Goal: Information Seeking & Learning: Learn about a topic

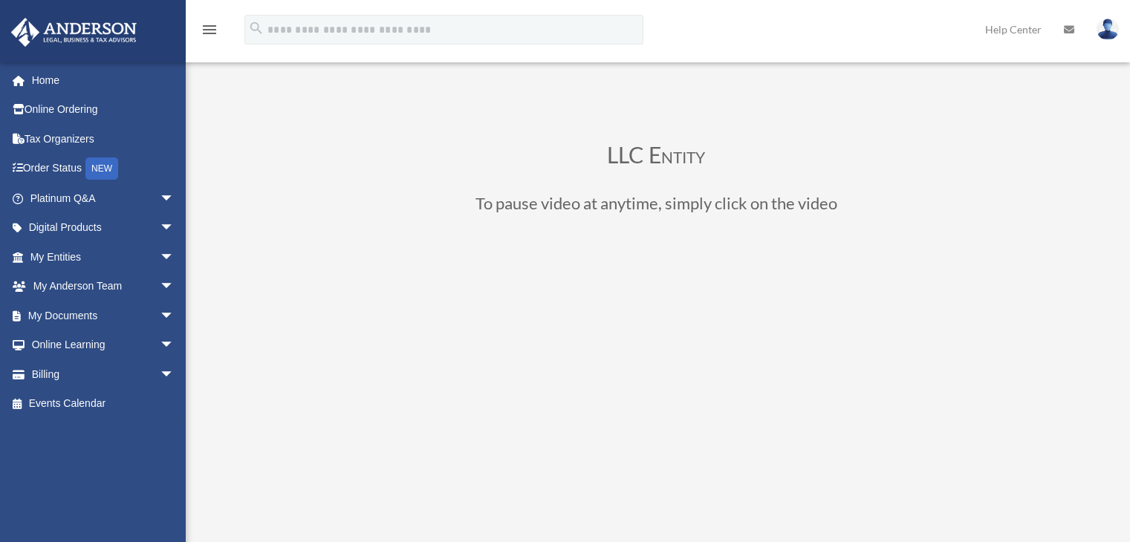
scroll to position [223, 0]
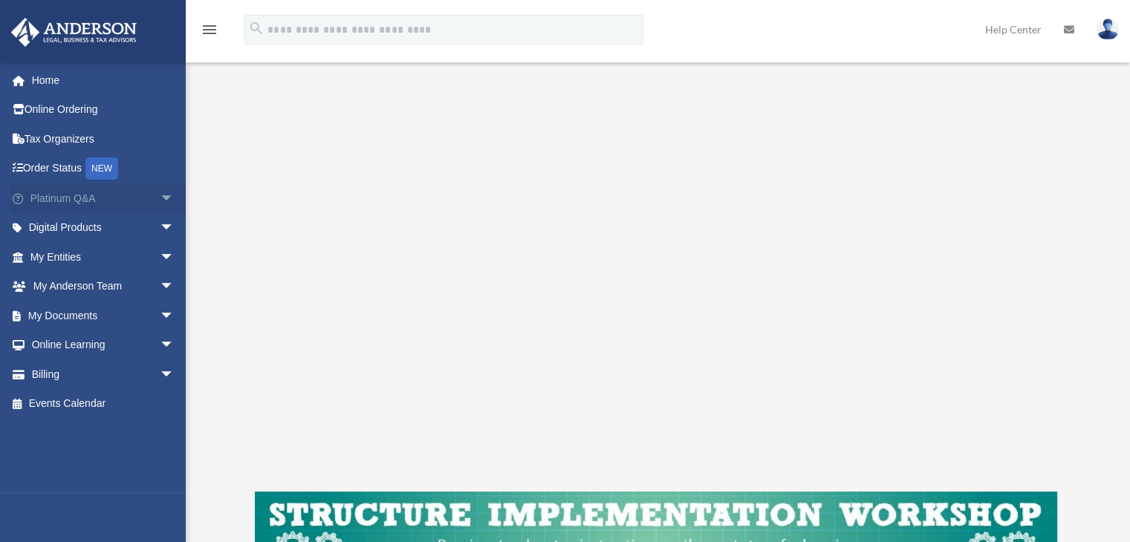
click at [160, 194] on span "arrow_drop_down" at bounding box center [175, 199] width 30 height 30
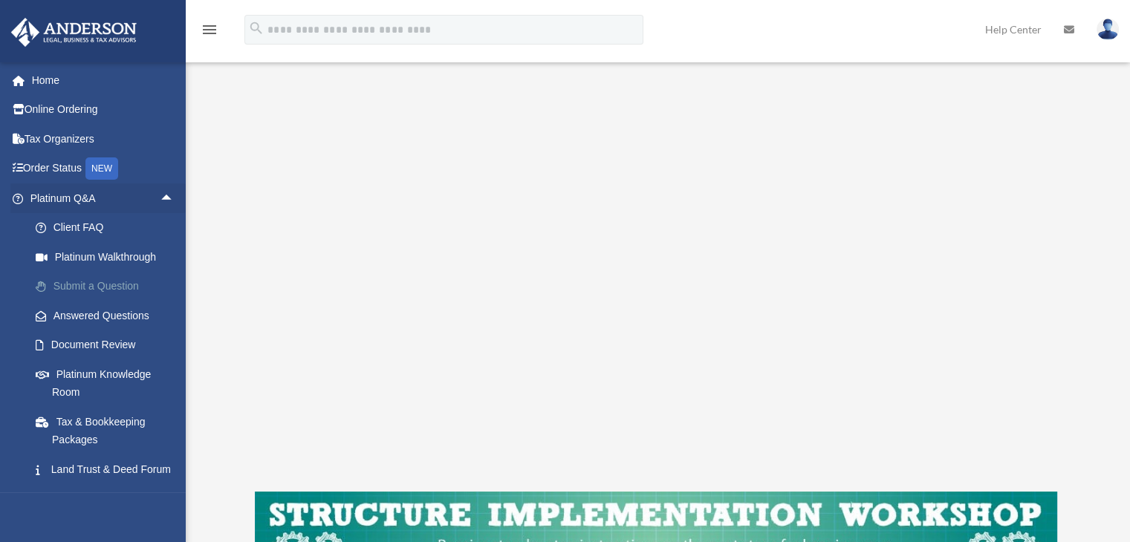
click at [101, 292] on link "Submit a Question" at bounding box center [109, 287] width 176 height 30
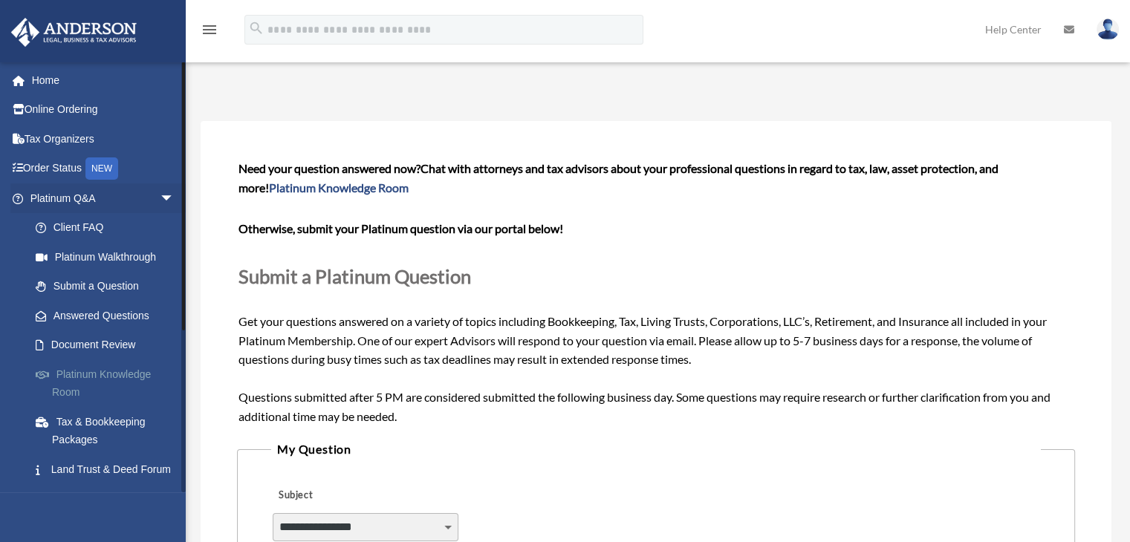
click at [116, 382] on link "Platinum Knowledge Room" at bounding box center [109, 384] width 176 height 48
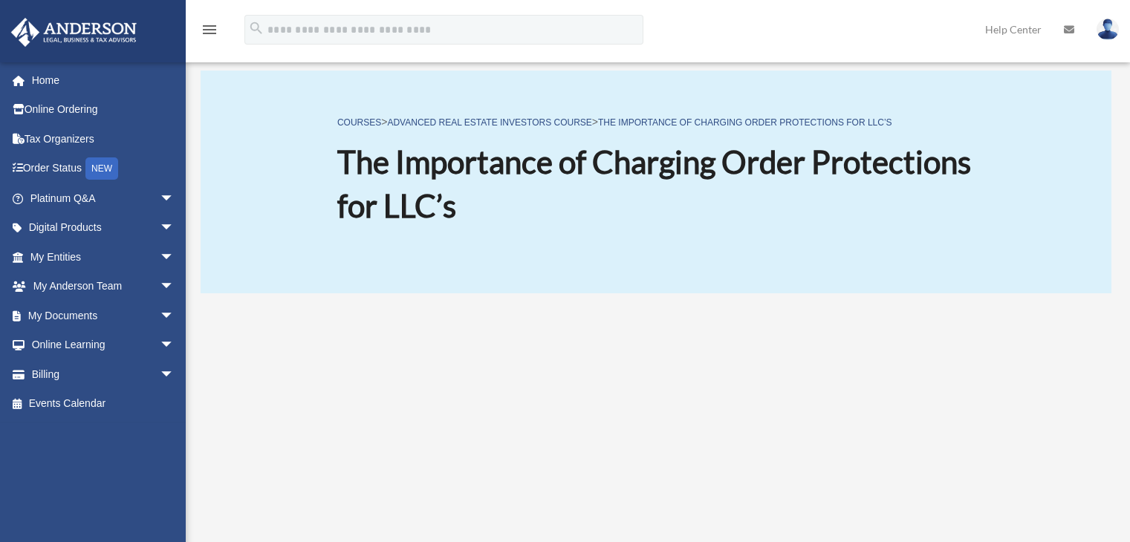
scroll to position [223, 0]
